Goal: Task Accomplishment & Management: Use online tool/utility

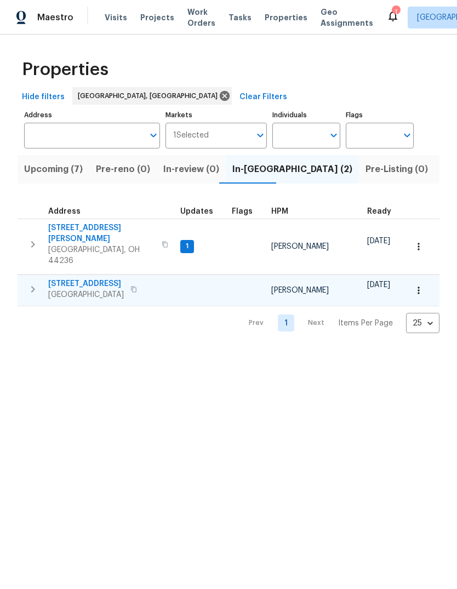
click at [85, 278] on span "[STREET_ADDRESS]" at bounding box center [86, 283] width 76 height 11
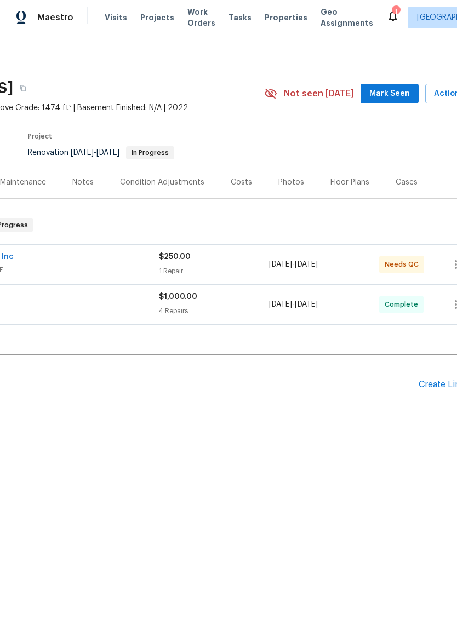
scroll to position [0, 141]
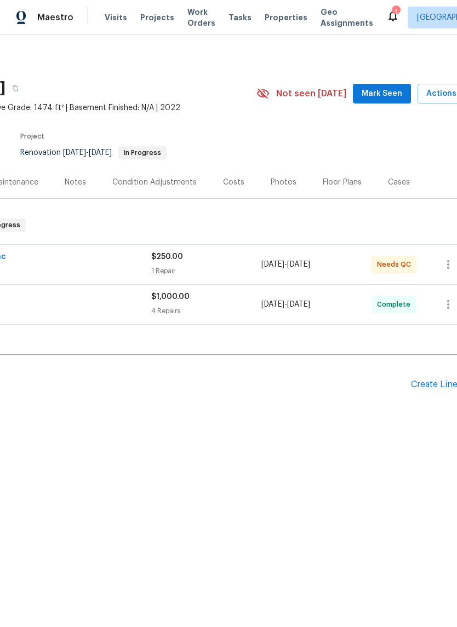
click at [274, 185] on div "Photos" at bounding box center [284, 182] width 26 height 11
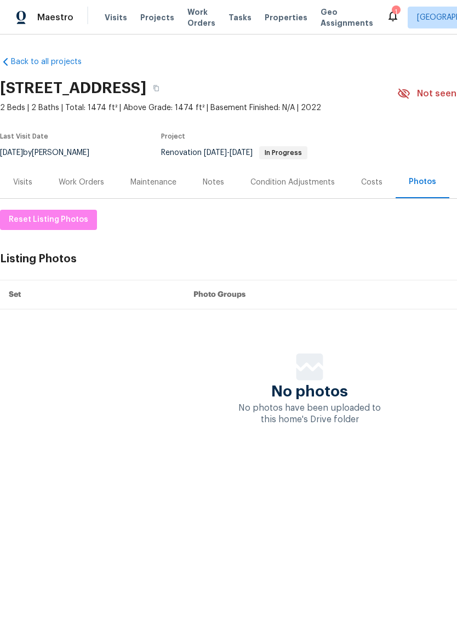
click at [88, 174] on div "Work Orders" at bounding box center [81, 182] width 72 height 32
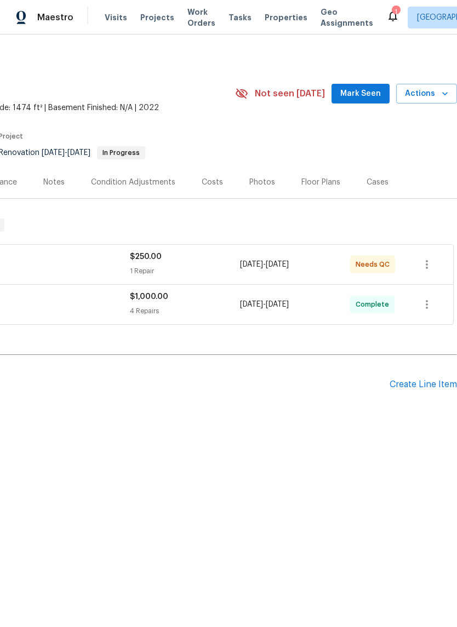
scroll to position [0, 162]
click at [422, 267] on icon "button" at bounding box center [426, 264] width 13 height 13
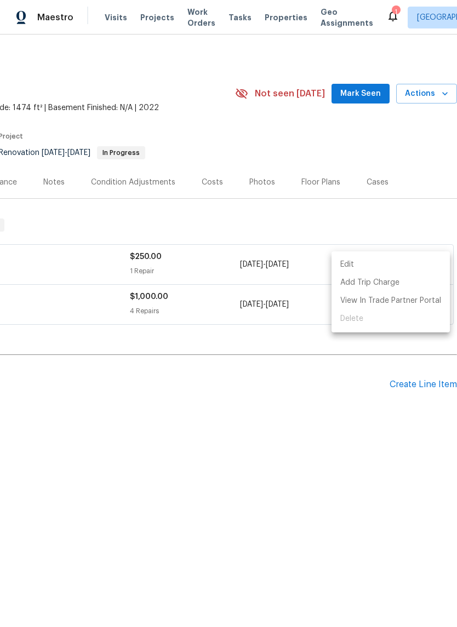
click at [155, 270] on div at bounding box center [228, 313] width 457 height 627
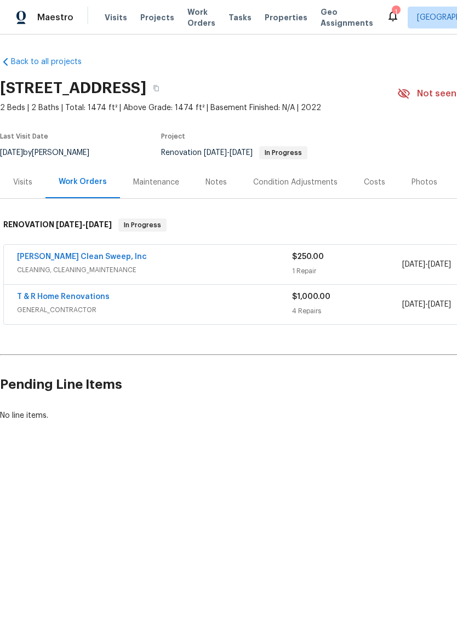
scroll to position [0, 0]
click at [55, 258] on link "Moran's Clean Sweep, Inc" at bounding box center [82, 257] width 130 height 8
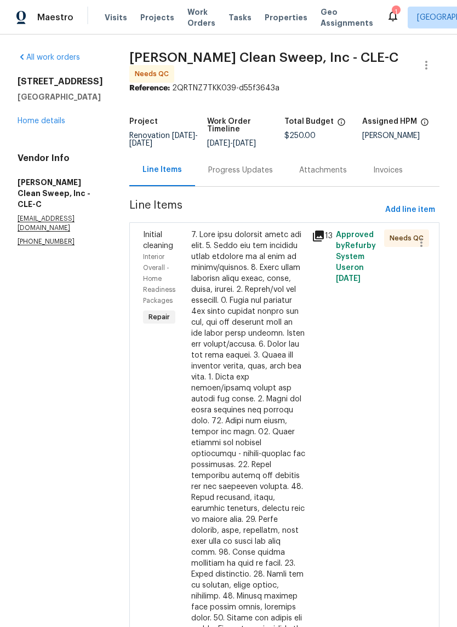
click at [221, 404] on div at bounding box center [248, 493] width 114 height 526
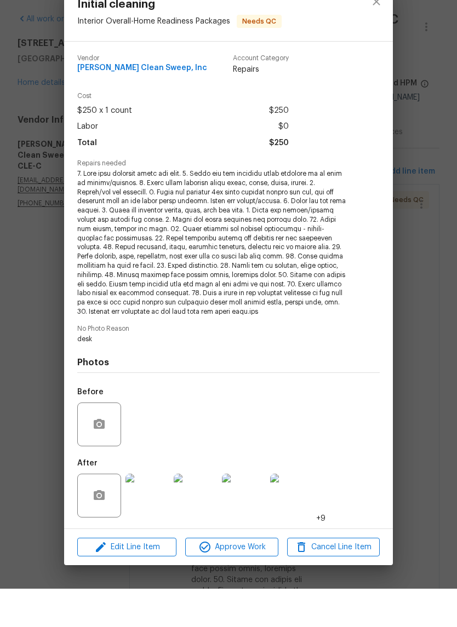
scroll to position [27, 0]
click at [228, 579] on span "Approve Work" at bounding box center [231, 586] width 86 height 14
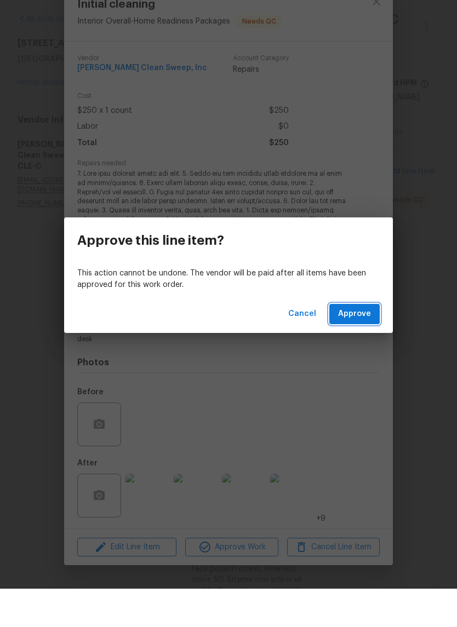
click at [360, 346] on span "Approve" at bounding box center [354, 353] width 33 height 14
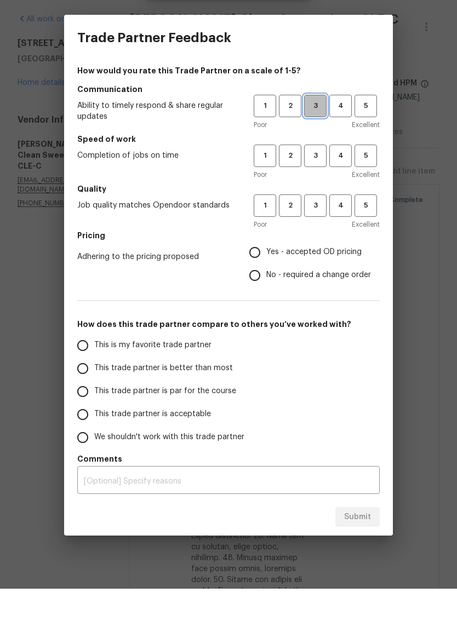
click at [308, 138] on span "3" at bounding box center [315, 144] width 20 height 13
click at [337, 138] on span "4" at bounding box center [340, 144] width 20 height 13
click at [344, 188] on span "4" at bounding box center [340, 194] width 20 height 13
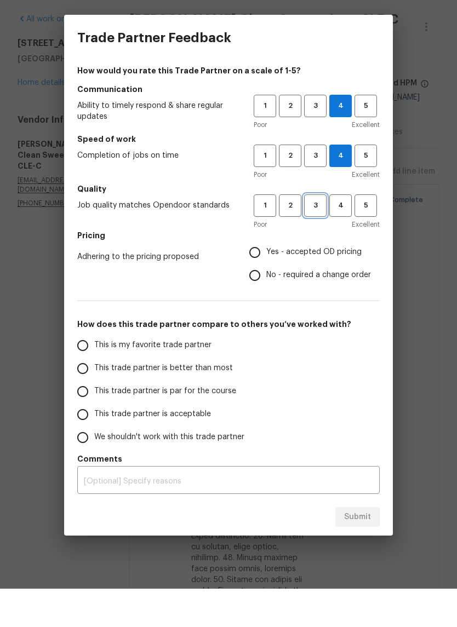
click at [314, 238] on span "3" at bounding box center [315, 244] width 20 height 13
click at [331, 238] on span "4" at bounding box center [340, 244] width 20 height 13
click at [250, 279] on input "Yes - accepted OD pricing" at bounding box center [254, 290] width 23 height 23
radio input "true"
click at [89, 396] on input "This trade partner is better than most" at bounding box center [82, 407] width 23 height 23
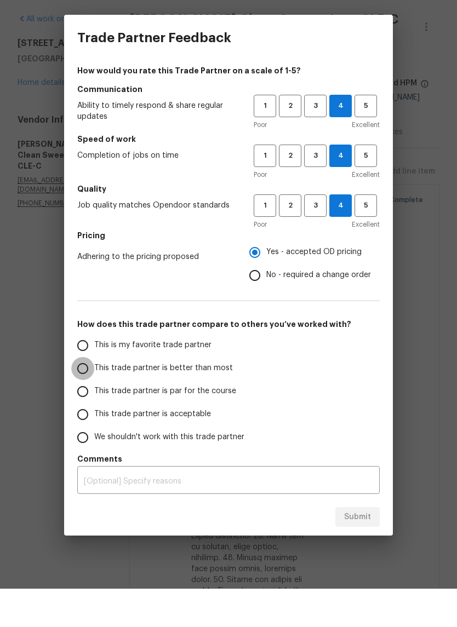
radio input "false"
click at [79, 419] on input "This trade partner is par for the course" at bounding box center [82, 430] width 23 height 23
radio input "false"
click at [84, 396] on input "This trade partner is better than most" at bounding box center [82, 407] width 23 height 23
radio input "false"
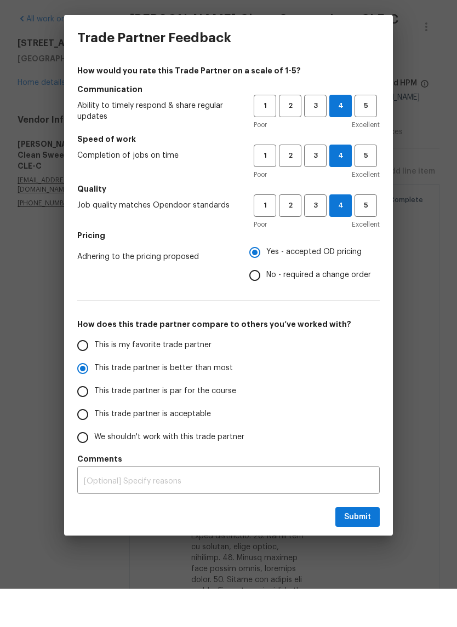
click at [87, 419] on input "This trade partner is par for the course" at bounding box center [82, 430] width 23 height 23
click at [356, 549] on span "Submit" at bounding box center [357, 556] width 27 height 14
radio input "true"
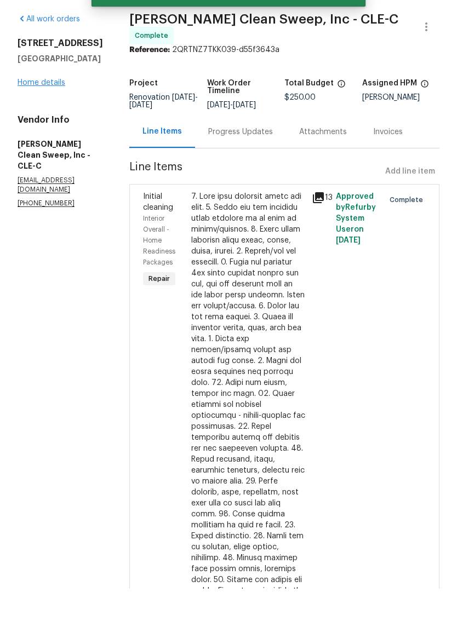
click at [35, 117] on link "Home details" at bounding box center [42, 121] width 48 height 8
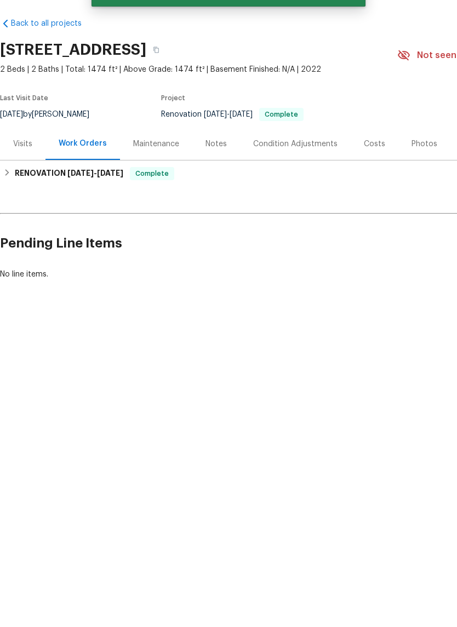
click at [411, 177] on div "Photos" at bounding box center [424, 182] width 26 height 11
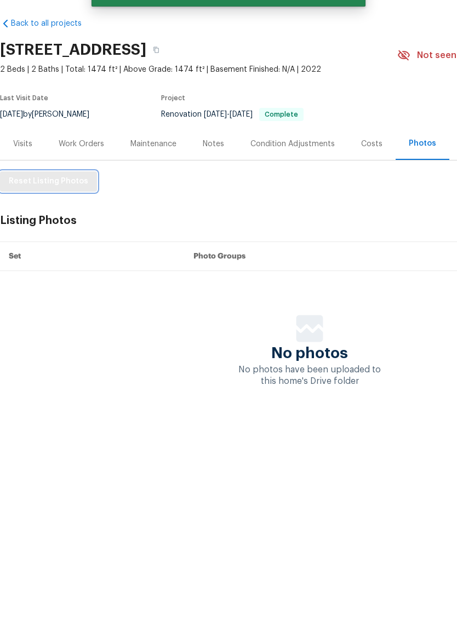
click at [33, 213] on span "Reset Listing Photos" at bounding box center [48, 220] width 79 height 14
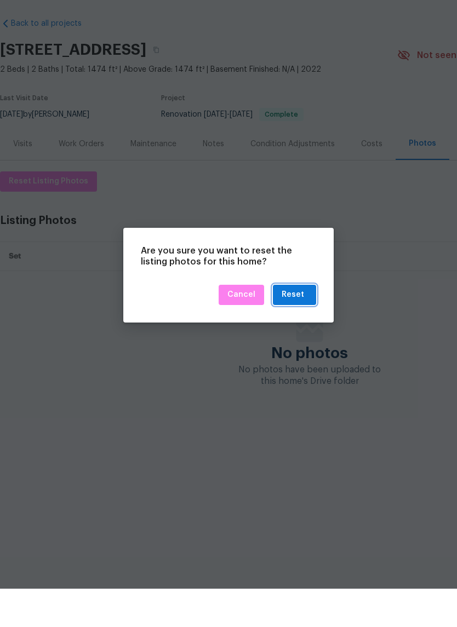
click at [306, 327] on div "Reset" at bounding box center [295, 334] width 26 height 14
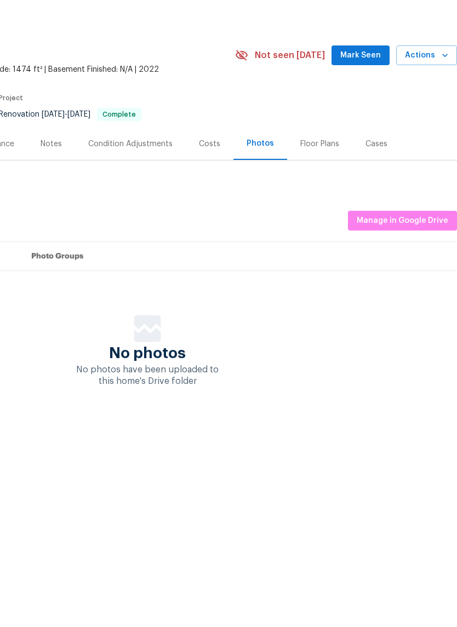
scroll to position [0, 162]
click at [376, 253] on span "Manage in Google Drive" at bounding box center [402, 260] width 91 height 14
